Goal: Transaction & Acquisition: Obtain resource

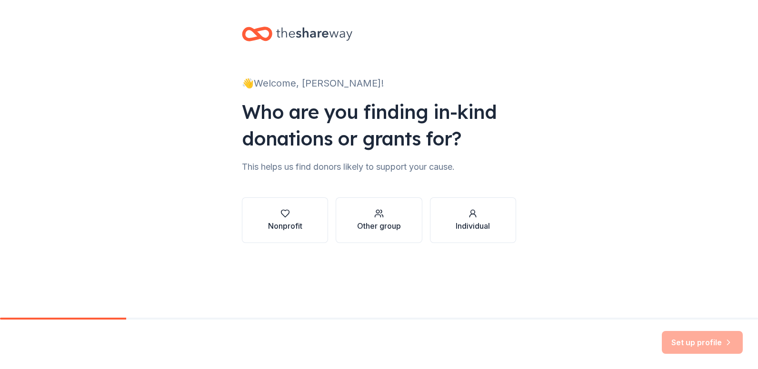
click at [722, 341] on div "Set up profile" at bounding box center [702, 342] width 81 height 23
click at [736, 344] on div "Set up profile" at bounding box center [702, 342] width 81 height 23
click at [732, 344] on div "Set up profile" at bounding box center [702, 342] width 81 height 23
click at [288, 214] on icon "button" at bounding box center [285, 213] width 8 height 7
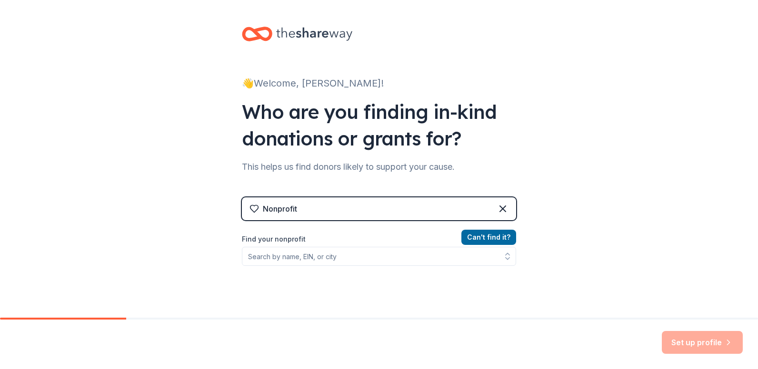
click at [713, 336] on div "Set up profile" at bounding box center [702, 342] width 81 height 23
click at [710, 346] on div "Set up profile" at bounding box center [702, 342] width 81 height 23
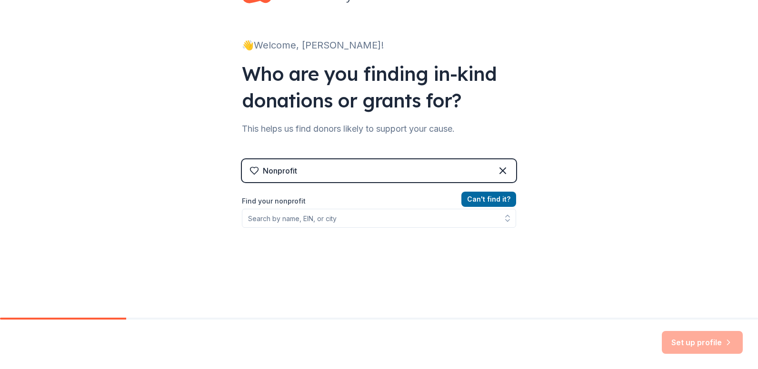
scroll to position [89, 0]
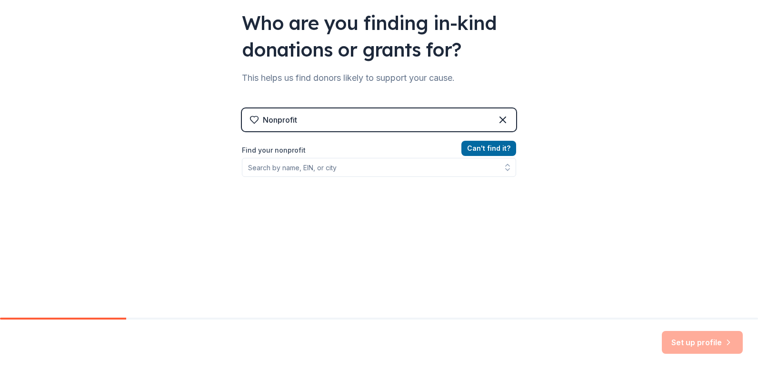
click at [697, 343] on div "Set up profile" at bounding box center [702, 342] width 81 height 23
click at [478, 153] on button "Can ' t find it?" at bounding box center [488, 148] width 55 height 15
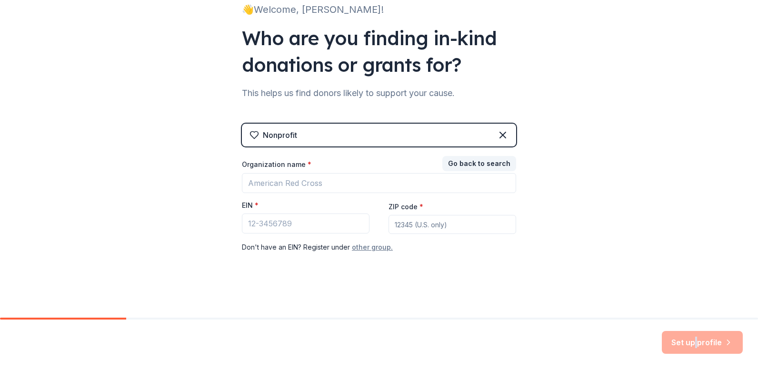
click at [372, 249] on button "other group." at bounding box center [372, 247] width 41 height 11
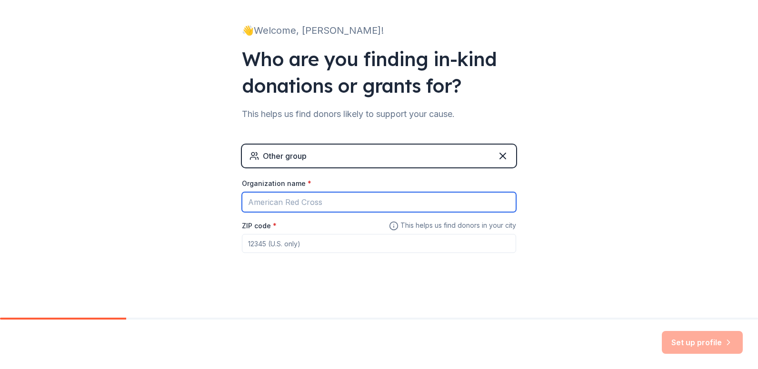
click at [315, 202] on input "Organization name *" at bounding box center [379, 202] width 274 height 20
type input "Multipurpose Awareness Society"
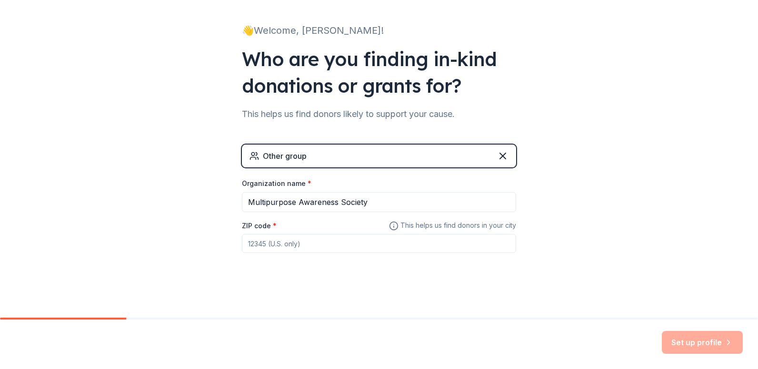
click at [323, 244] on input "ZIP code *" at bounding box center [379, 243] width 274 height 19
type input "50055"
click at [701, 344] on button "Set up profile" at bounding box center [702, 342] width 81 height 23
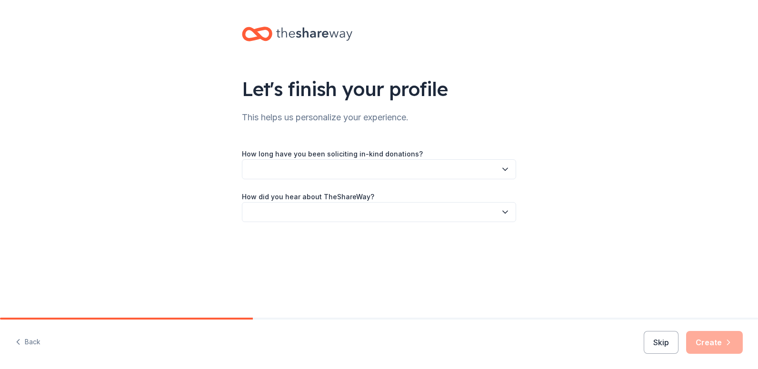
click at [405, 169] on button "button" at bounding box center [379, 169] width 274 height 20
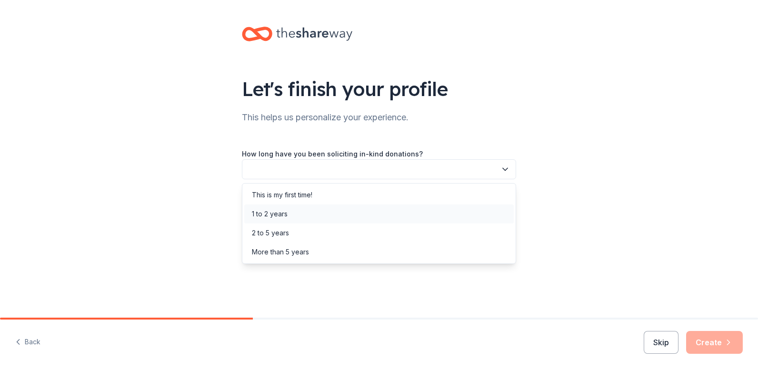
click at [298, 218] on div "1 to 2 years" at bounding box center [378, 214] width 269 height 19
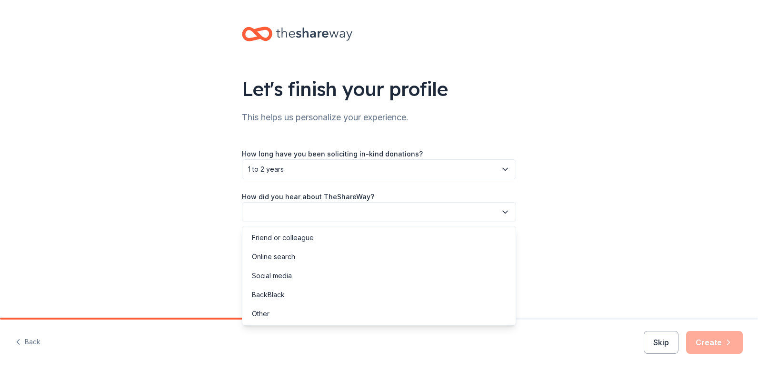
click at [377, 210] on button "button" at bounding box center [379, 212] width 274 height 20
click at [301, 237] on div "Friend or colleague" at bounding box center [283, 237] width 62 height 11
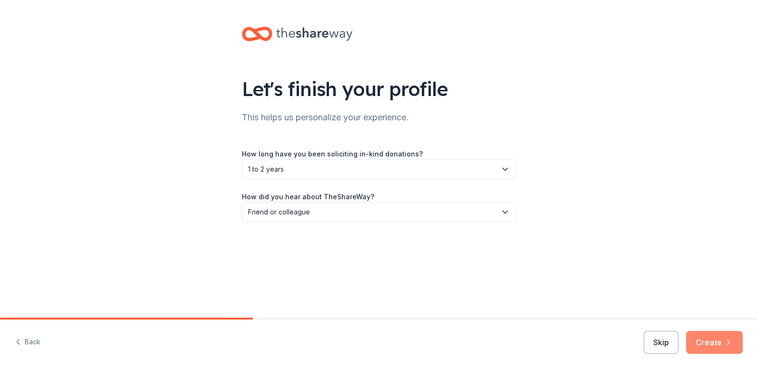
click at [709, 345] on button "Create" at bounding box center [714, 342] width 57 height 23
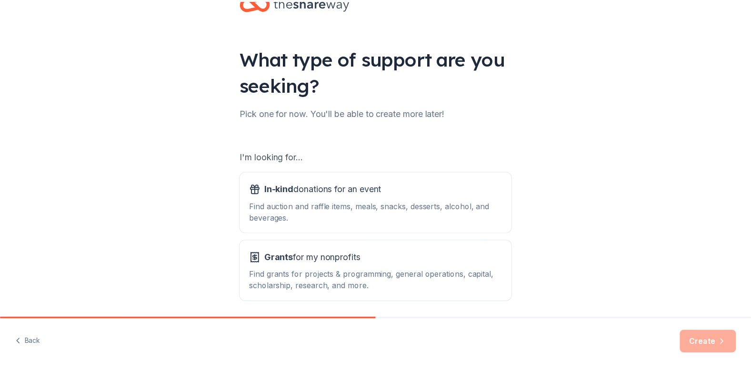
scroll to position [48, 0]
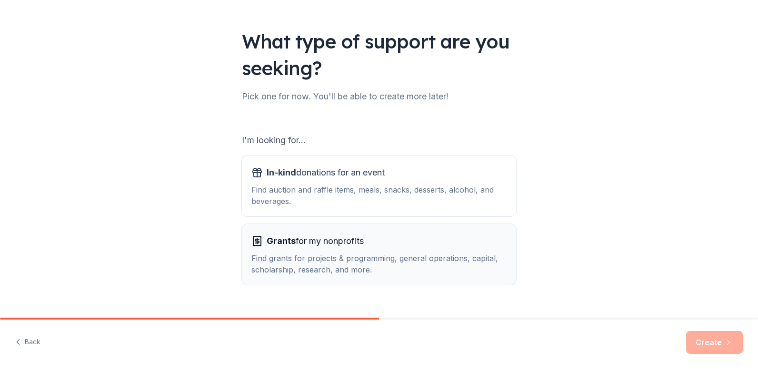
click at [340, 257] on div "Find grants for projects & programming, general operations, capital, scholarshi…" at bounding box center [378, 264] width 255 height 23
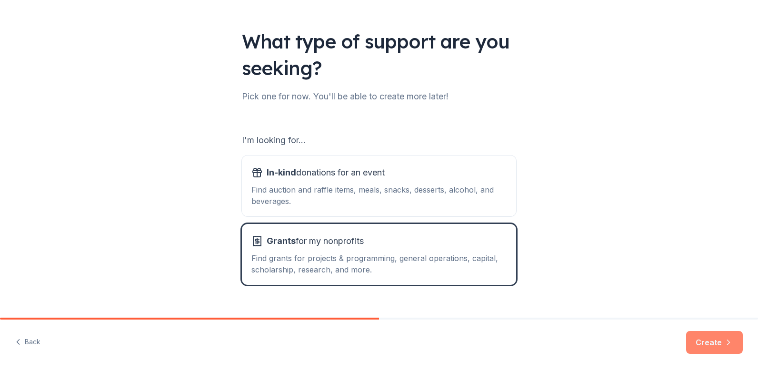
click at [714, 346] on button "Create" at bounding box center [714, 342] width 57 height 23
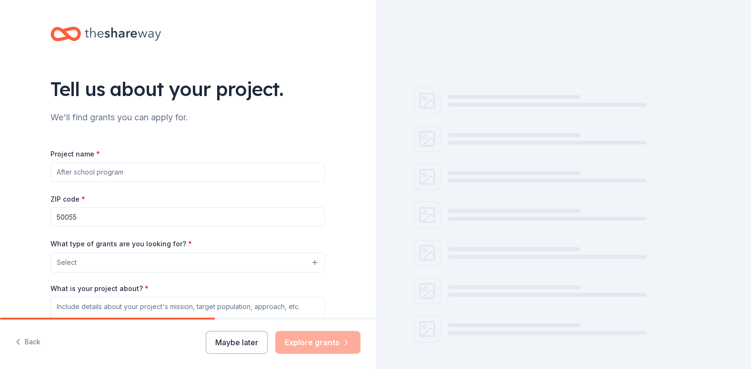
click at [103, 171] on input "Project name *" at bounding box center [187, 172] width 274 height 19
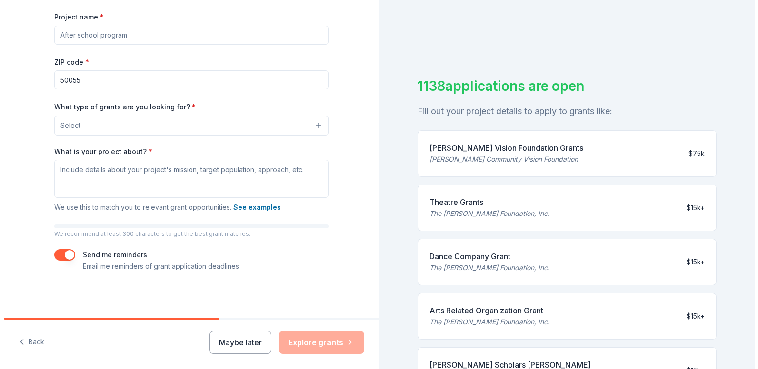
scroll to position [90, 0]
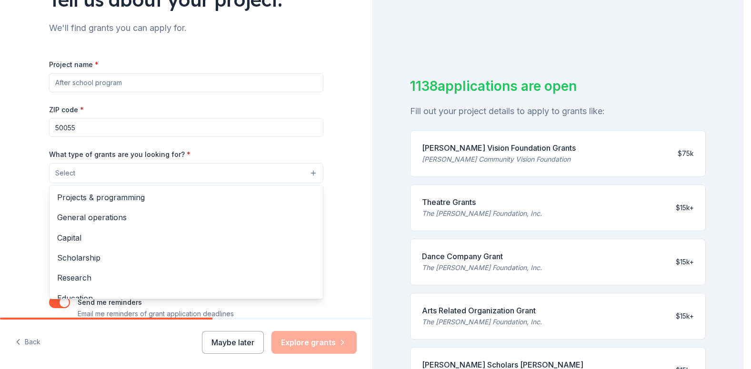
click at [90, 179] on button "Select" at bounding box center [186, 173] width 274 height 20
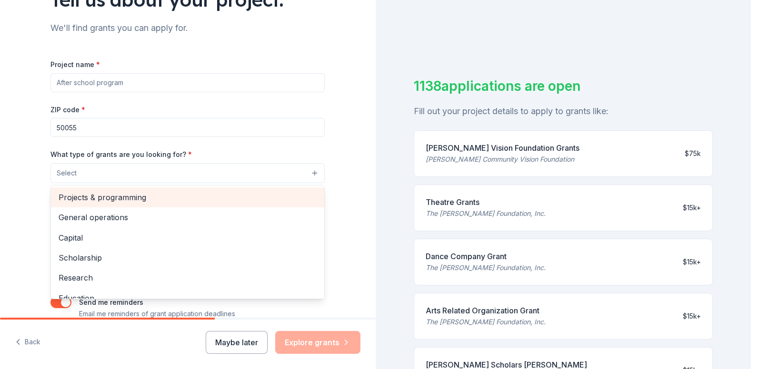
click at [118, 195] on span "Projects & programming" at bounding box center [188, 197] width 258 height 12
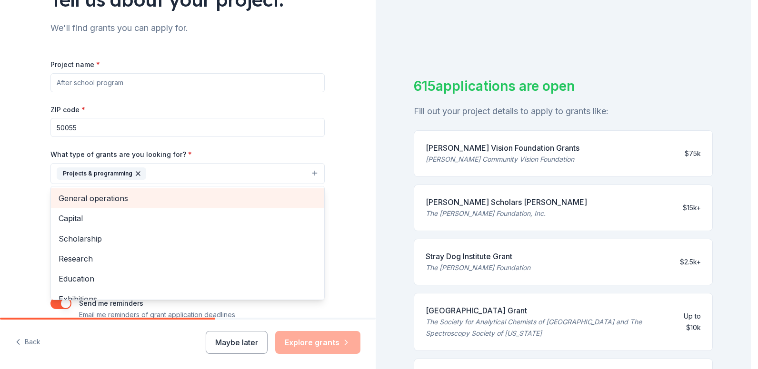
click at [115, 199] on span "General operations" at bounding box center [188, 198] width 258 height 12
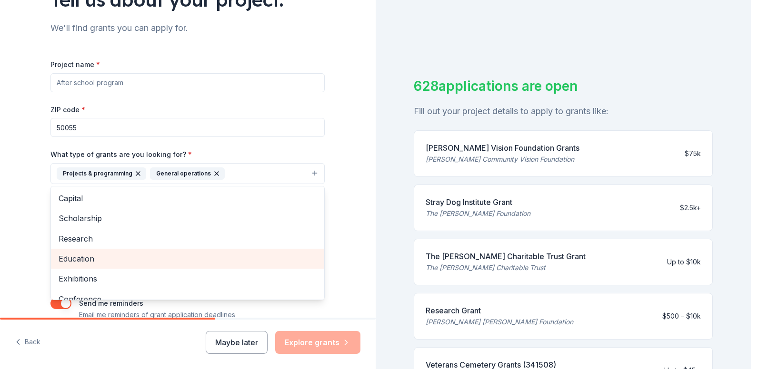
click at [81, 263] on span "Education" at bounding box center [188, 259] width 258 height 12
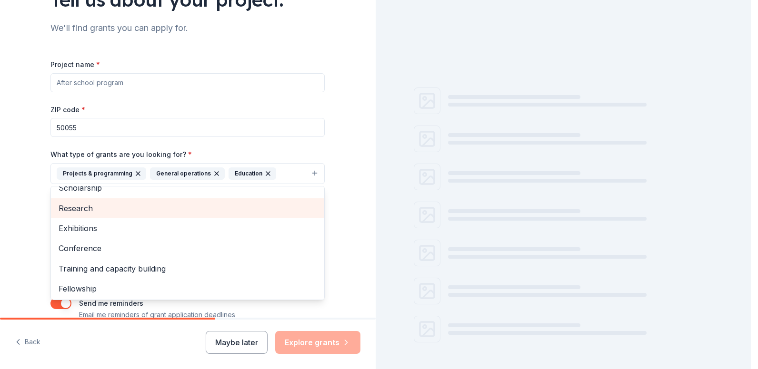
scroll to position [52, 0]
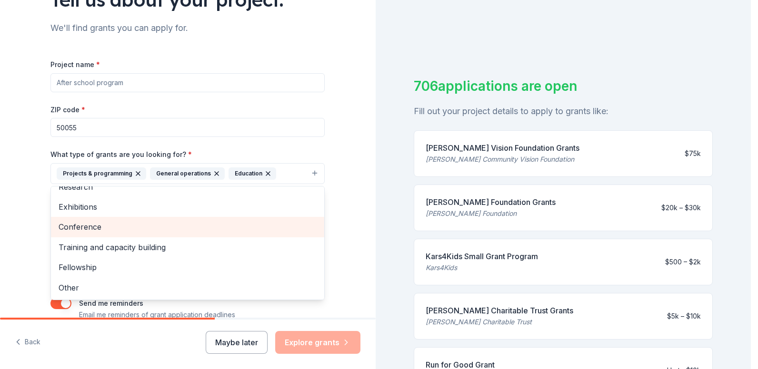
click at [75, 222] on span "Conference" at bounding box center [188, 227] width 258 height 12
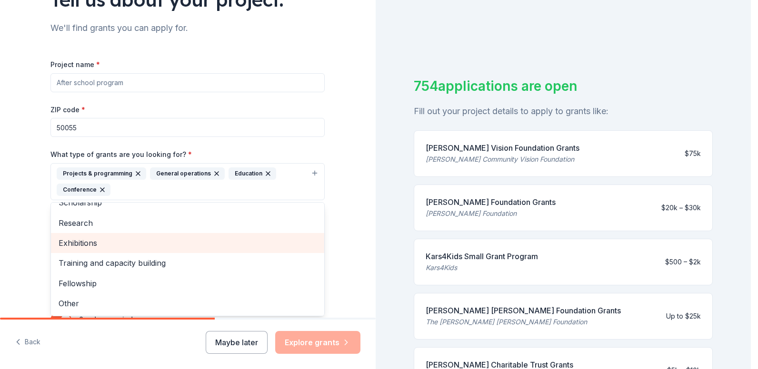
click at [81, 242] on span "Exhibitions" at bounding box center [188, 243] width 258 height 12
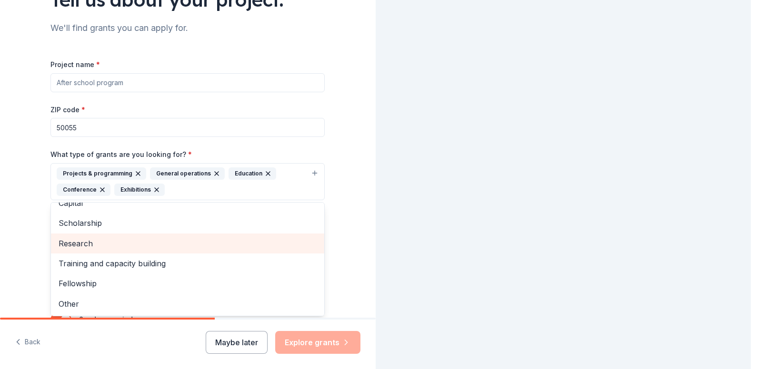
scroll to position [11, 0]
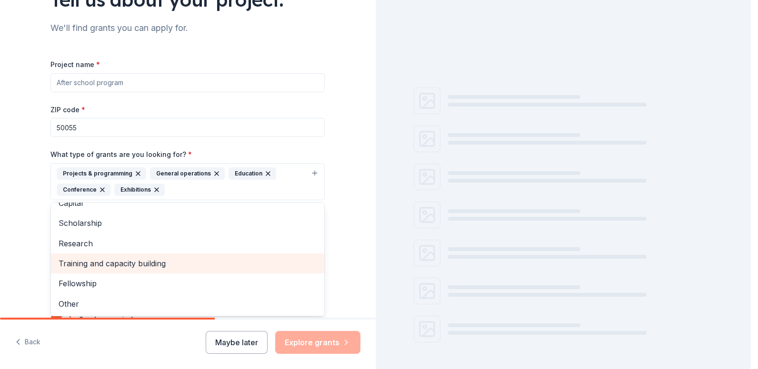
click at [117, 261] on span "Training and capacity building" at bounding box center [188, 264] width 258 height 12
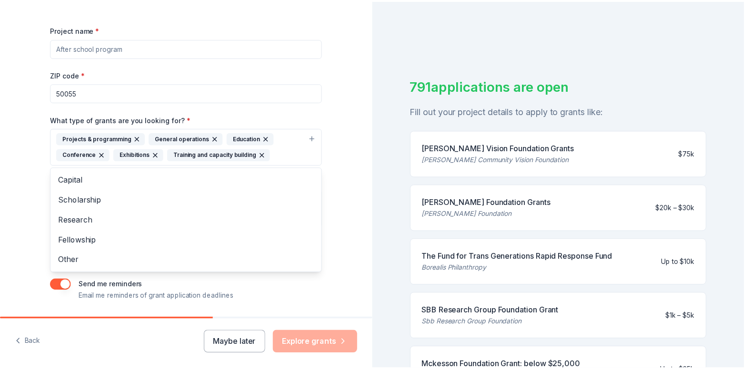
scroll to position [154, 0]
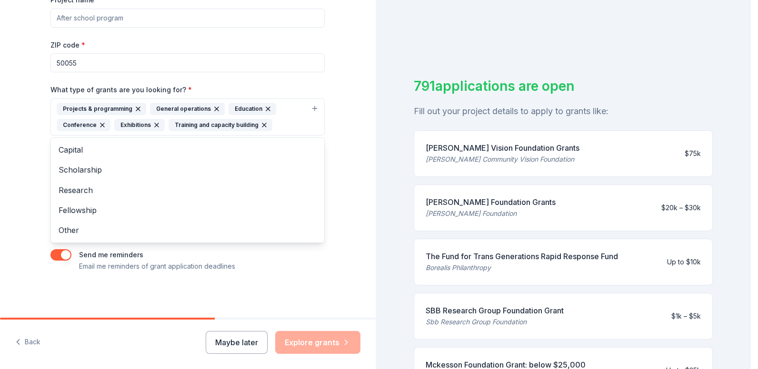
click at [330, 164] on div "Tell us about your project. We'll find grants you can apply for. Project name *…" at bounding box center [187, 82] width 305 height 472
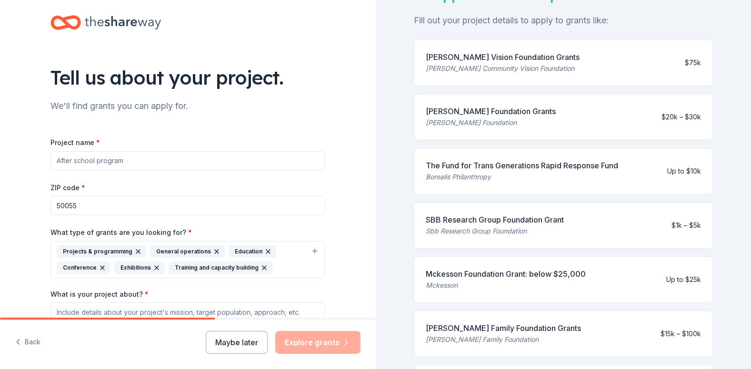
scroll to position [95, 0]
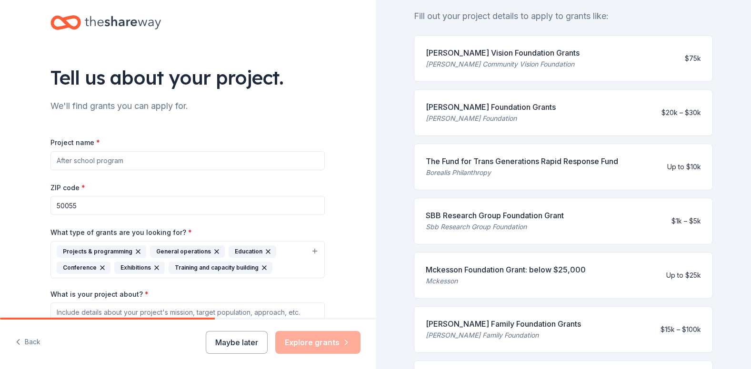
click at [334, 348] on div "Maybe later Explore grants" at bounding box center [283, 342] width 155 height 23
click at [250, 341] on button "Maybe later" at bounding box center [237, 342] width 62 height 23
click at [233, 342] on button "Maybe later" at bounding box center [237, 342] width 62 height 23
click at [320, 346] on div "Maybe later Explore grants" at bounding box center [283, 342] width 155 height 23
click at [343, 343] on div "Maybe later Explore grants" at bounding box center [283, 342] width 155 height 23
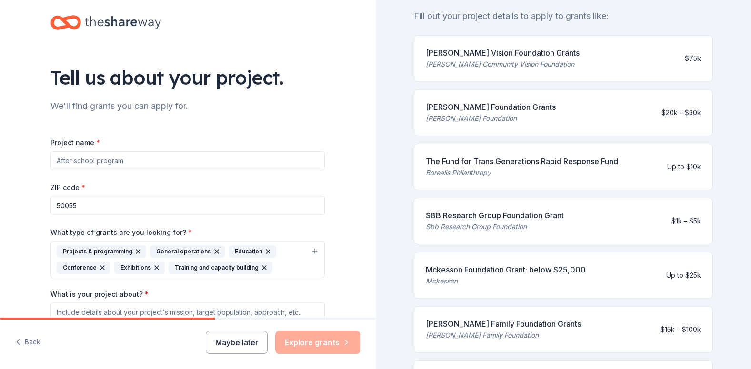
scroll to position [333, 0]
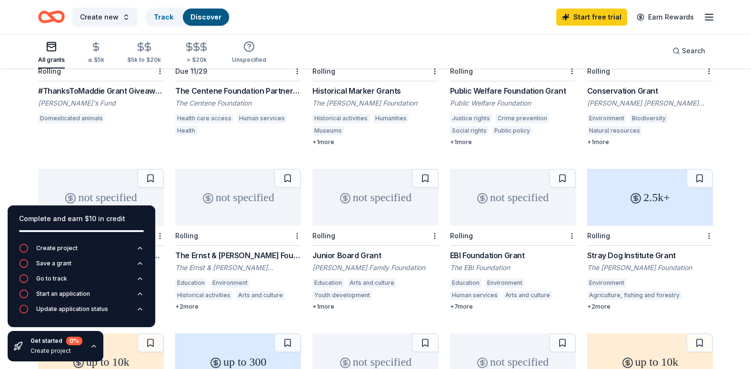
scroll to position [381, 0]
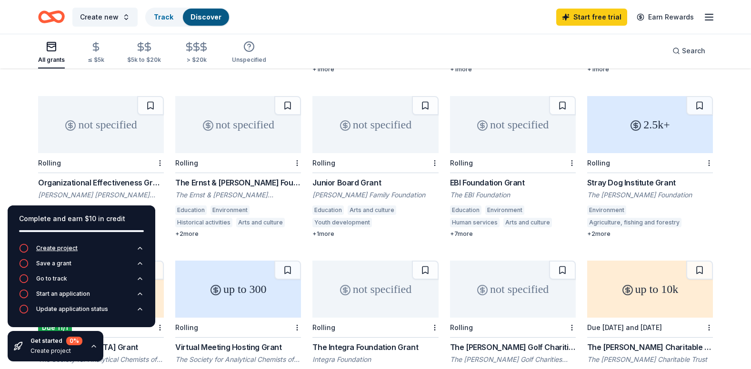
click at [53, 251] on div "Create project" at bounding box center [56, 249] width 41 height 8
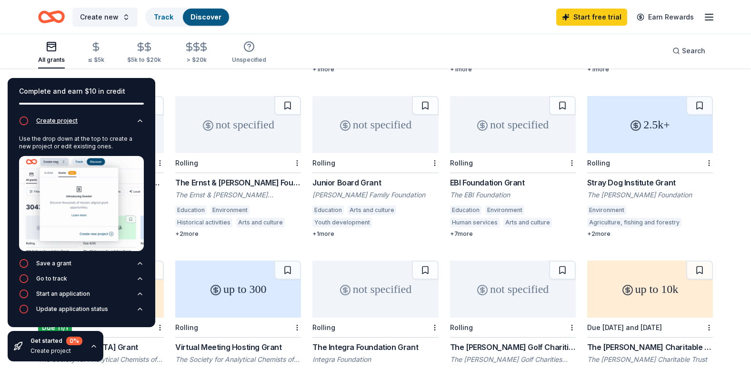
click at [25, 123] on icon "button" at bounding box center [24, 121] width 10 height 10
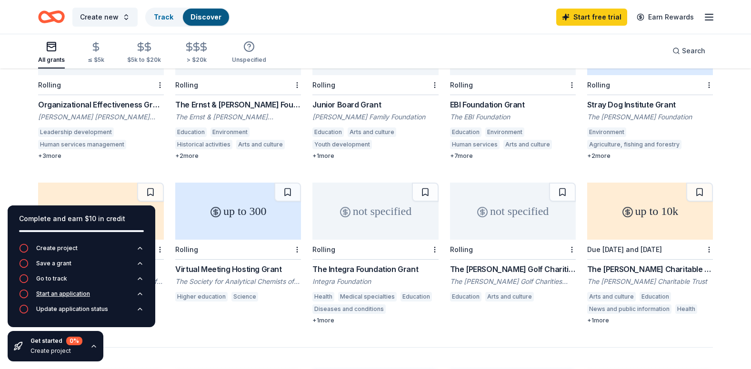
scroll to position [524, 0]
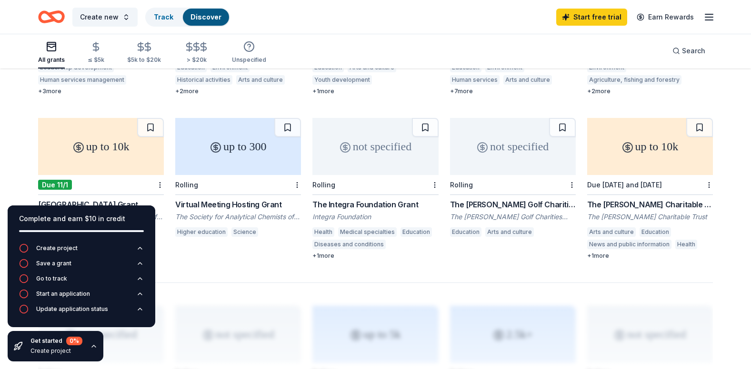
click at [81, 347] on div "Get started 0 % Create project" at bounding box center [56, 346] width 96 height 30
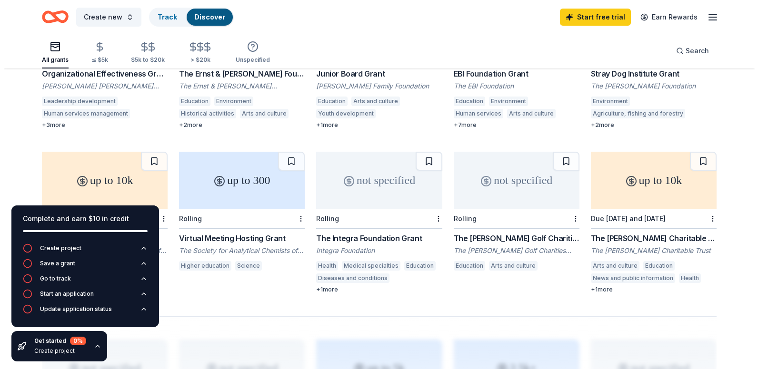
scroll to position [381, 0]
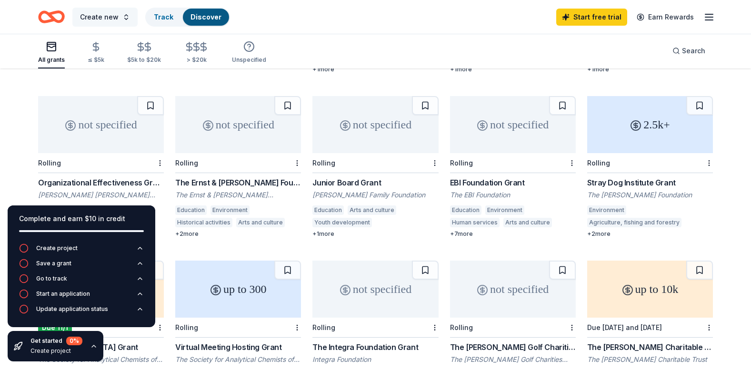
click at [107, 20] on span "Create new" at bounding box center [99, 16] width 39 height 11
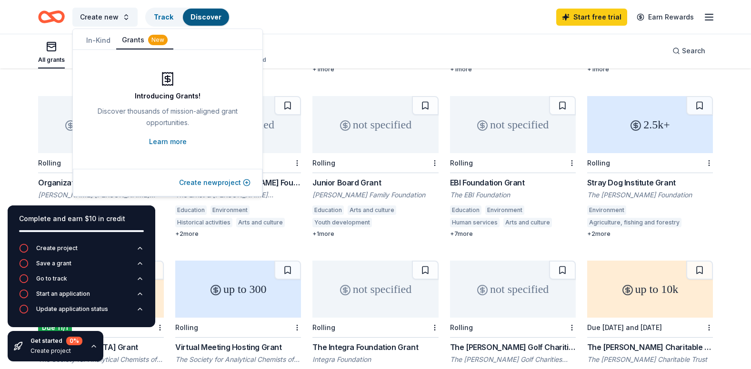
click at [203, 185] on button "Create new project" at bounding box center [214, 182] width 71 height 11
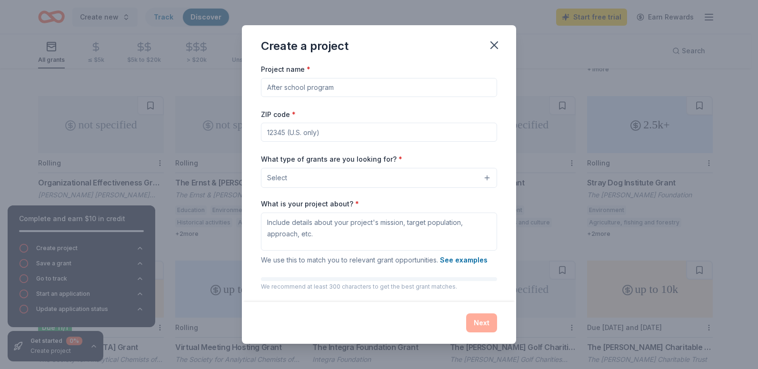
click at [341, 92] on input "Project name *" at bounding box center [379, 87] width 236 height 19
click at [325, 89] on input "Project name *" at bounding box center [379, 87] width 236 height 19
click at [366, 183] on button "Select" at bounding box center [379, 178] width 236 height 20
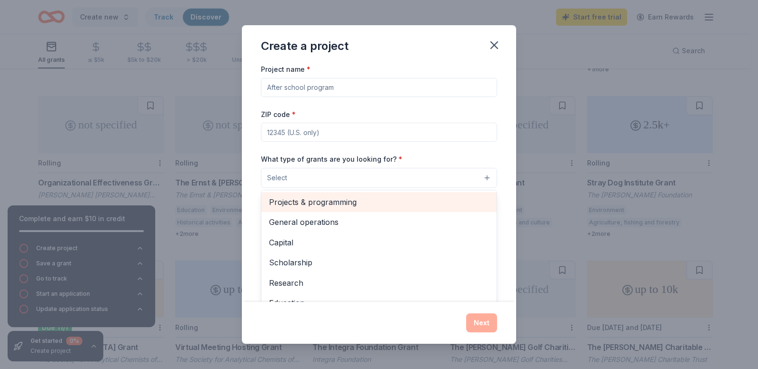
click at [340, 204] on span "Projects & programming" at bounding box center [379, 202] width 220 height 12
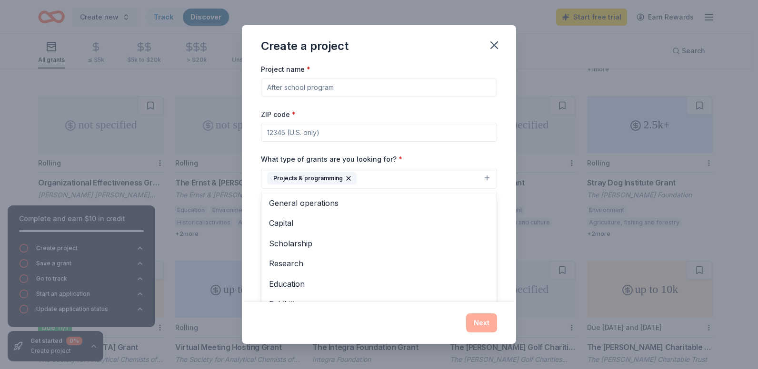
click at [305, 128] on div "Project name * ZIP code * What type of grants are you looking for? * Projects &…" at bounding box center [379, 194] width 236 height 262
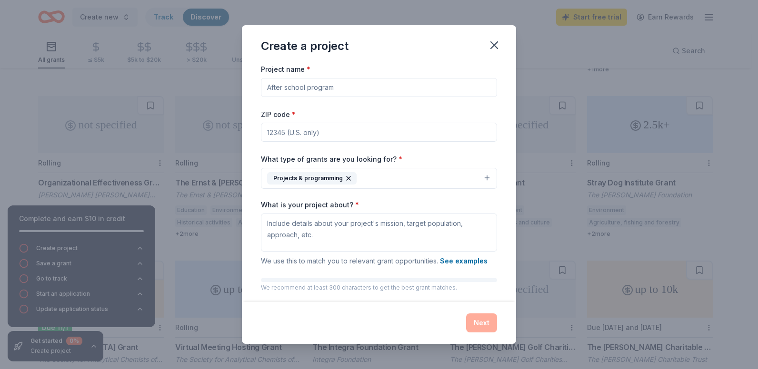
click at [296, 94] on input "Project name *" at bounding box center [379, 87] width 236 height 19
click at [346, 233] on textarea "What is your project about? *" at bounding box center [379, 233] width 236 height 38
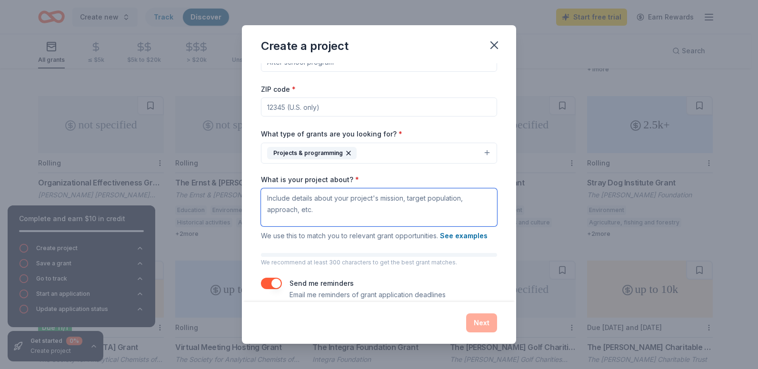
scroll to position [39, 0]
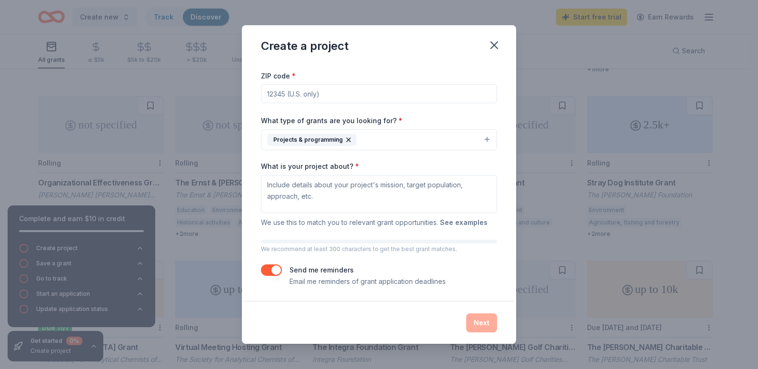
click at [451, 225] on button "See examples" at bounding box center [464, 222] width 48 height 11
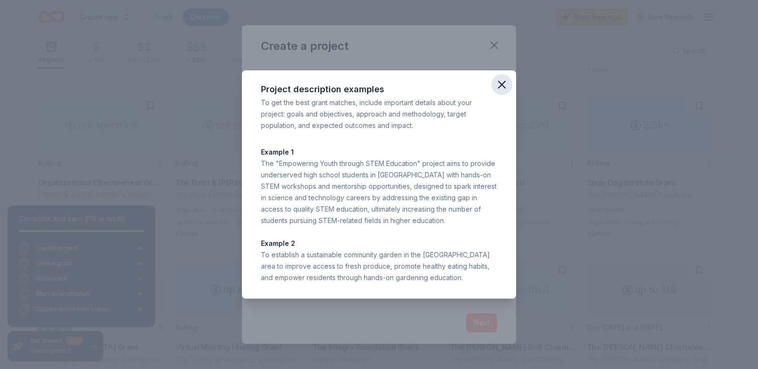
click at [498, 88] on icon "button" at bounding box center [501, 84] width 13 height 13
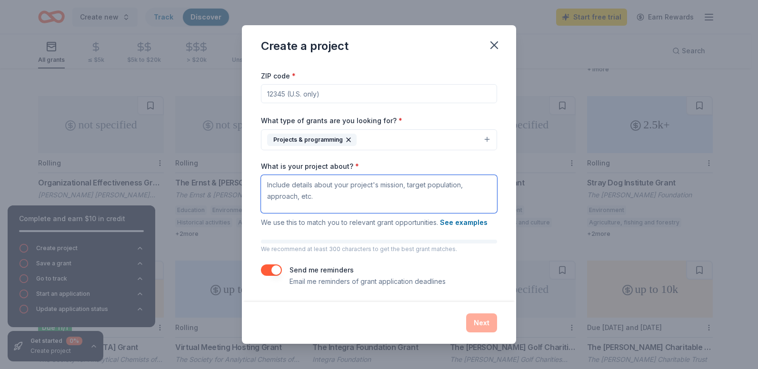
click at [295, 192] on textarea "What is your project about? *" at bounding box center [379, 194] width 236 height 38
type textarea "promoting sustainable development goals"
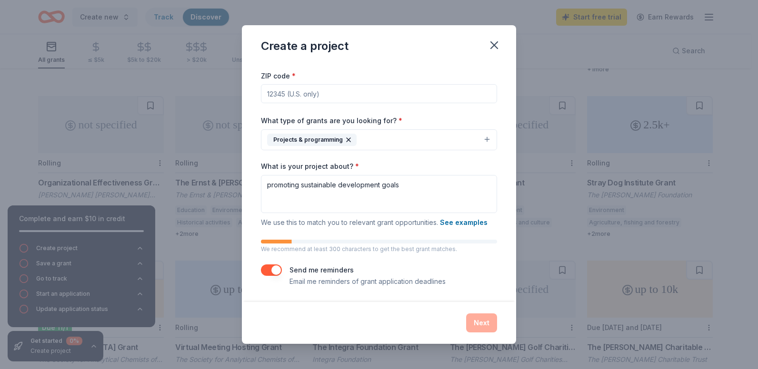
click at [491, 320] on div "Next" at bounding box center [379, 323] width 236 height 19
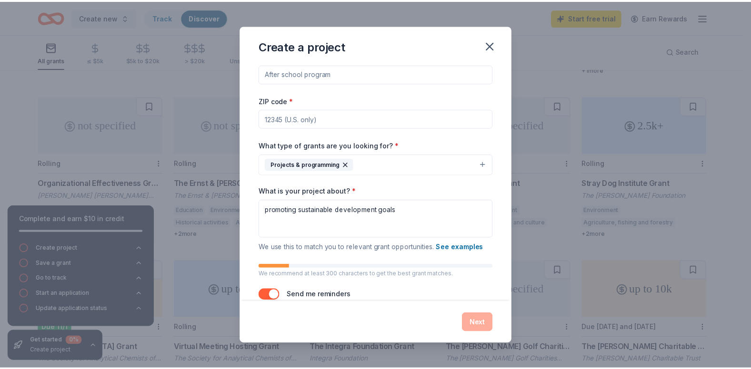
scroll to position [0, 0]
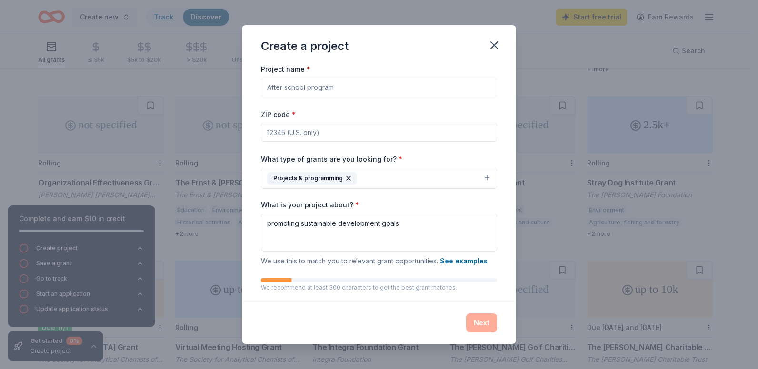
click at [329, 129] on input "ZIP code *" at bounding box center [379, 132] width 236 height 19
type input "50005"
click at [332, 92] on input "Project name *" at bounding box center [379, 87] width 236 height 19
type input "promoting sustainable development"
click at [485, 328] on button "Next" at bounding box center [481, 323] width 31 height 19
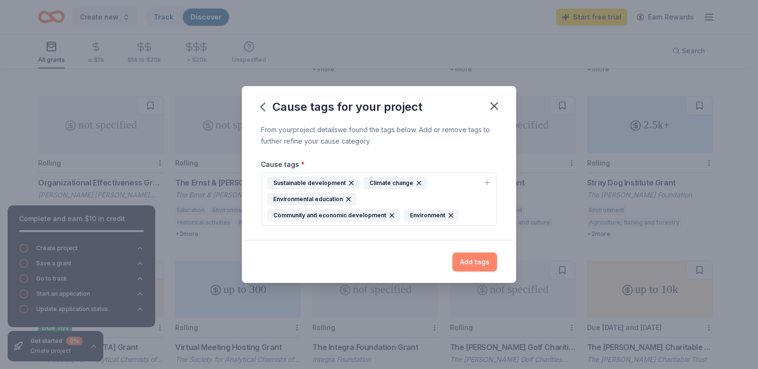
click at [473, 268] on button "Add tags" at bounding box center [474, 262] width 45 height 19
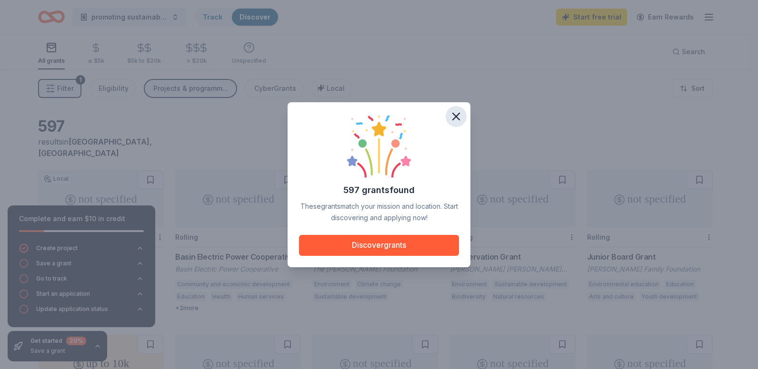
click at [460, 123] on button "button" at bounding box center [456, 116] width 21 height 21
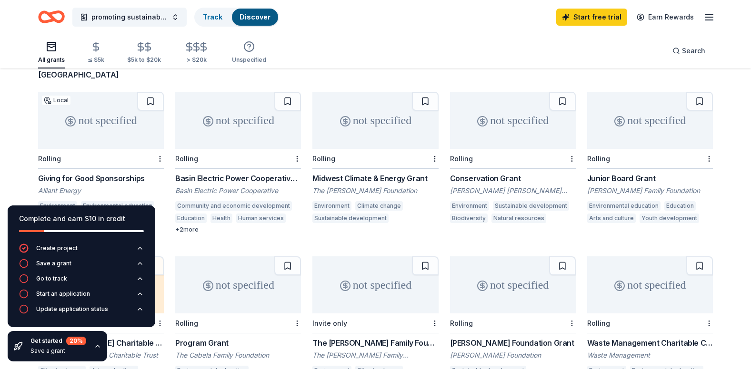
scroll to position [77, 0]
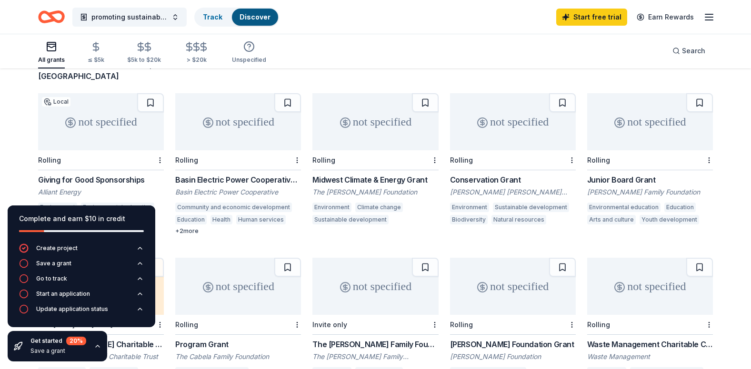
click at [60, 347] on div "Get started 20 % Save a grant" at bounding box center [58, 346] width 56 height 19
click at [65, 297] on div "Start an application" at bounding box center [63, 294] width 54 height 8
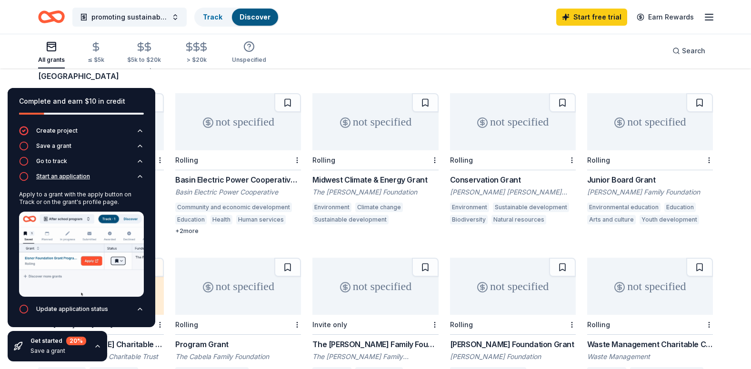
click at [67, 179] on div "Start an application" at bounding box center [63, 177] width 54 height 8
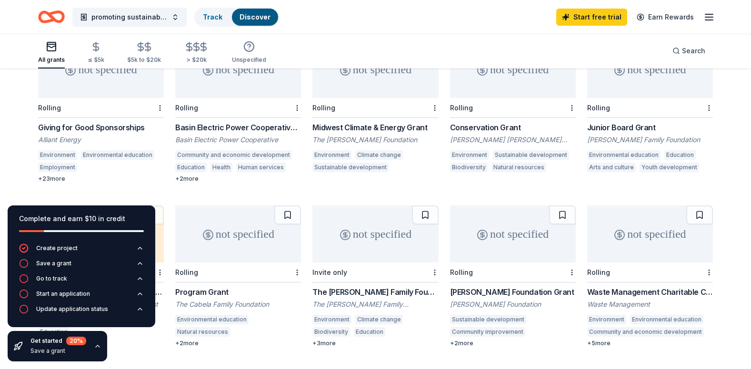
scroll to position [143, 0]
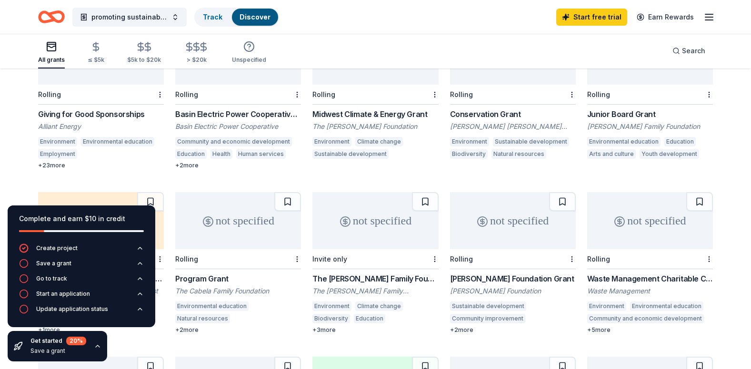
click at [673, 273] on div "Waste Management Charitable Contributions Program" at bounding box center [650, 278] width 126 height 11
click at [706, 19] on icon "button" at bounding box center [708, 16] width 11 height 11
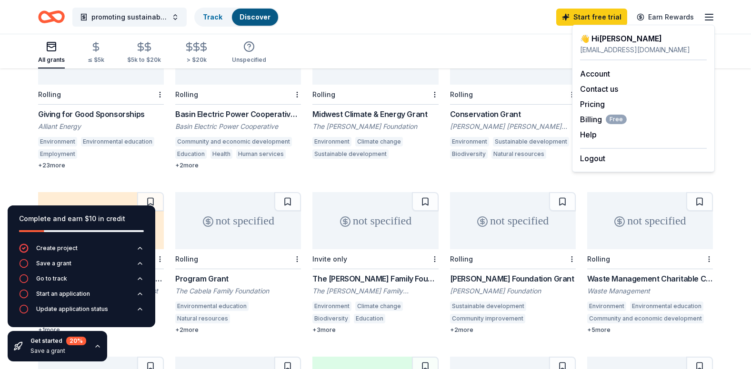
click at [607, 161] on div "Logout" at bounding box center [643, 156] width 127 height 16
click at [593, 161] on button "Logout" at bounding box center [592, 158] width 25 height 11
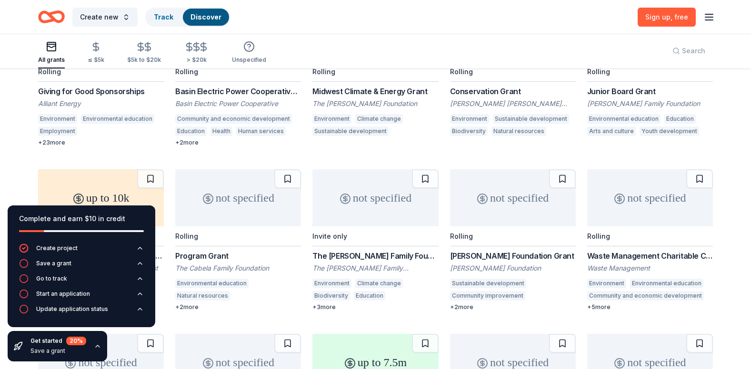
scroll to position [0, 0]
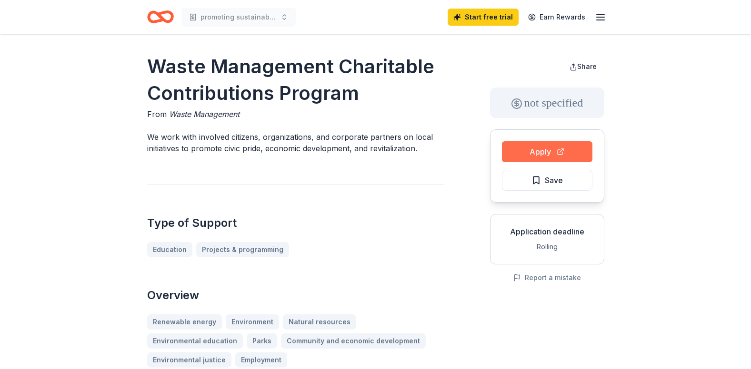
click at [535, 154] on button "Apply" at bounding box center [547, 151] width 90 height 21
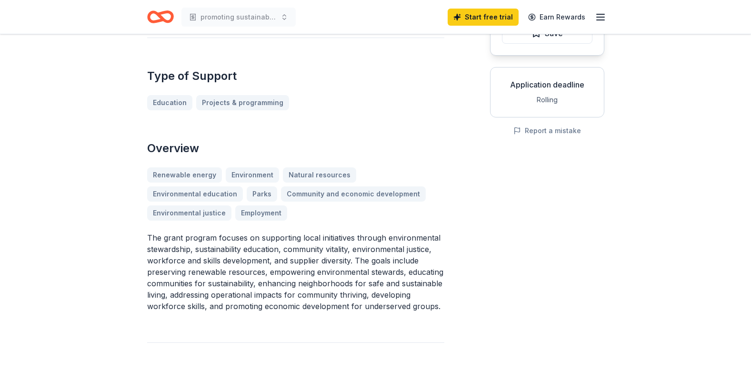
scroll to position [48, 0]
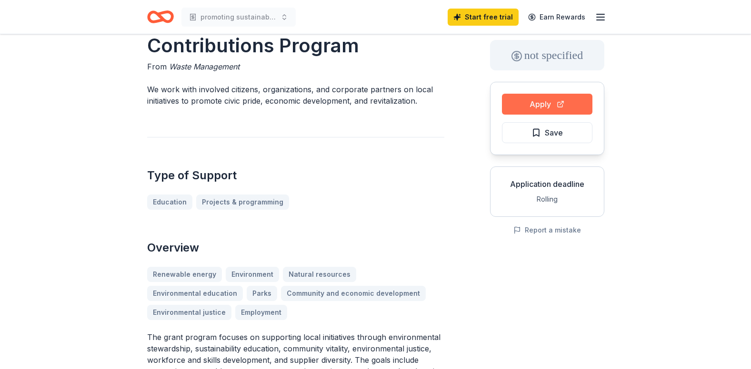
click at [542, 109] on button "Apply" at bounding box center [547, 104] width 90 height 21
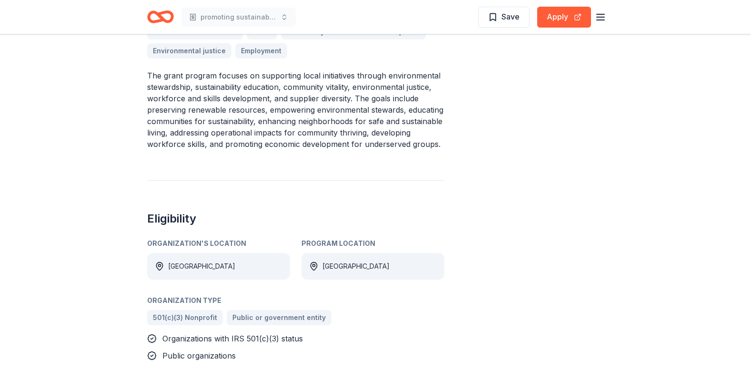
scroll to position [333, 0]
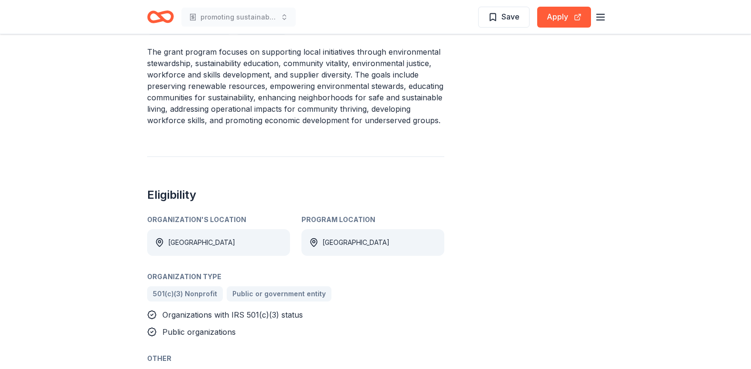
click at [210, 239] on div "[GEOGRAPHIC_DATA]" at bounding box center [218, 242] width 143 height 27
